Goal: Navigation & Orientation: Find specific page/section

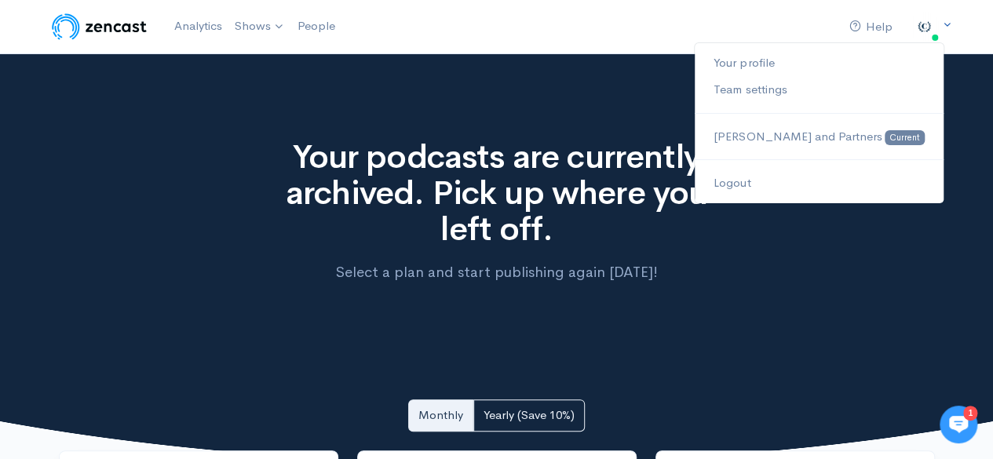
click at [927, 27] on img at bounding box center [923, 26] width 31 height 31
click at [795, 60] on link "Your profile" at bounding box center [819, 62] width 248 height 27
click at [817, 133] on span "[PERSON_NAME] and Partners" at bounding box center [798, 136] width 168 height 15
click at [813, 58] on link "Your profile" at bounding box center [819, 62] width 248 height 27
click at [797, 92] on link "Team settings" at bounding box center [819, 89] width 248 height 27
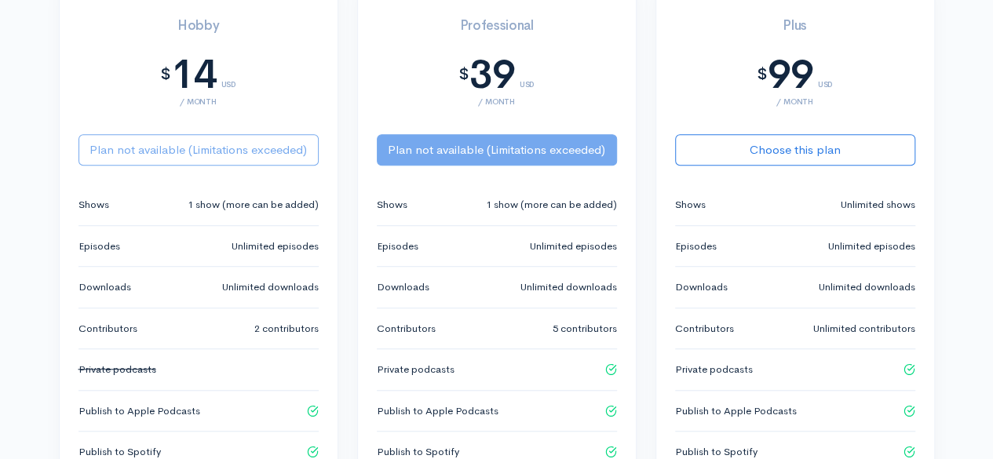
scroll to position [178, 0]
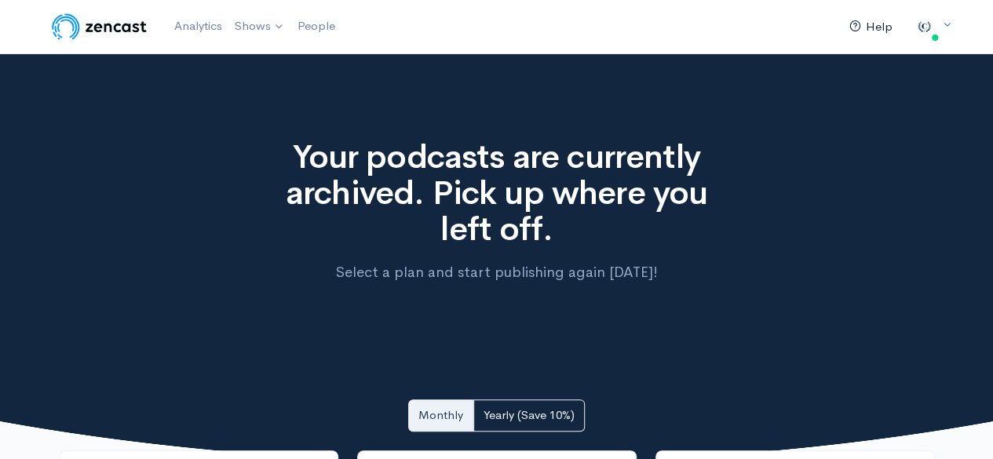
click at [881, 33] on link "Help" at bounding box center [871, 27] width 56 height 34
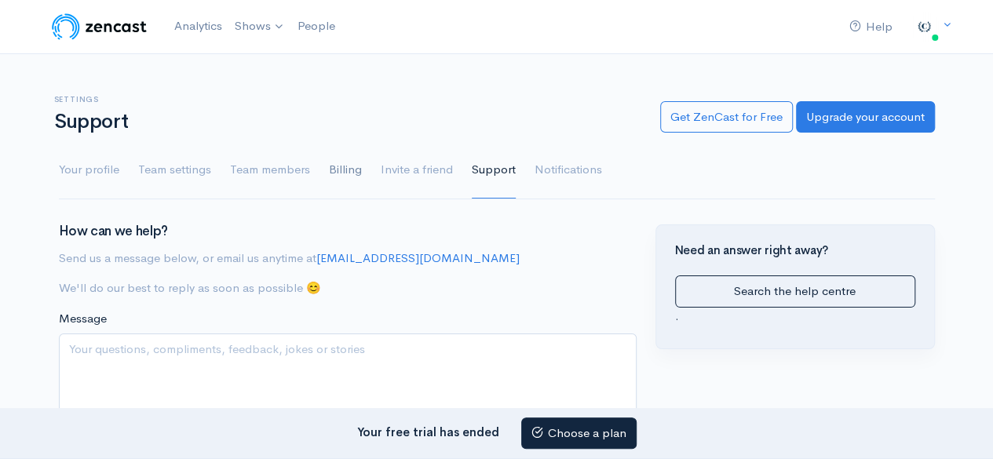
click at [338, 169] on link "Billing" at bounding box center [345, 170] width 33 height 57
click at [341, 170] on link "Billing" at bounding box center [345, 170] width 33 height 57
